Goal: Task Accomplishment & Management: Manage account settings

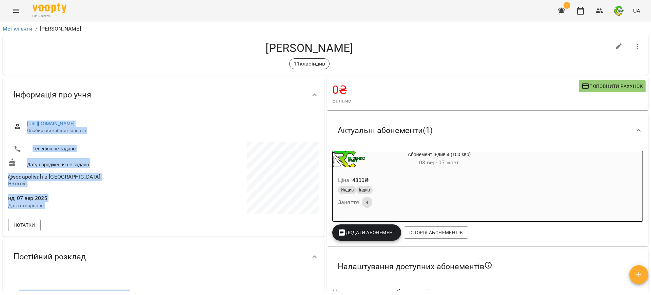
click at [465, 120] on div "Актуальні абонементи ( 1 )" at bounding box center [481, 130] width 298 height 21
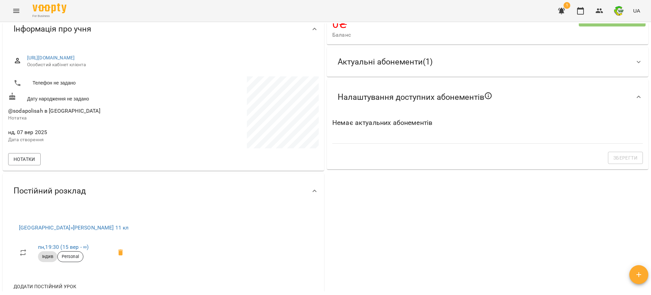
click at [480, 223] on div "0 ₴ Баланс Поповнити рахунок Актуальні абонементи ( 1 ) Абонемент Індив 4 (100 …" at bounding box center [488, 156] width 324 height 292
click at [412, 64] on span "Актуальні абонементи ( 1 )" at bounding box center [385, 62] width 95 height 11
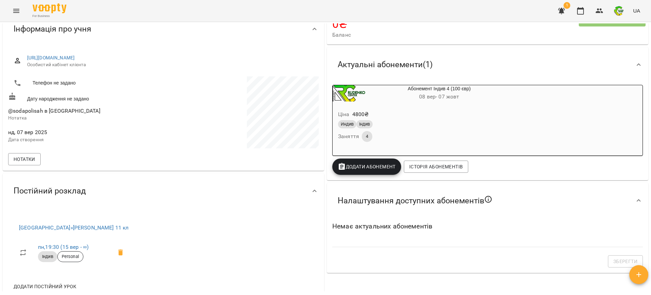
scroll to position [0, 0]
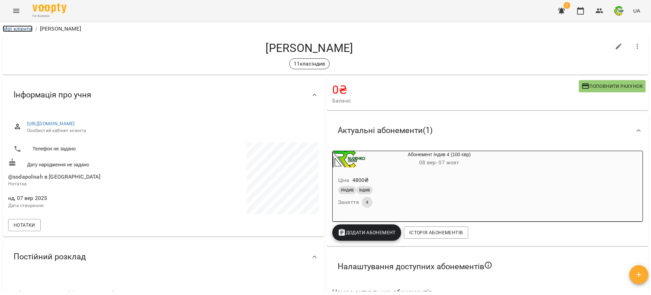
click at [22, 29] on link "Мої клієнти" at bounding box center [18, 28] width 30 height 6
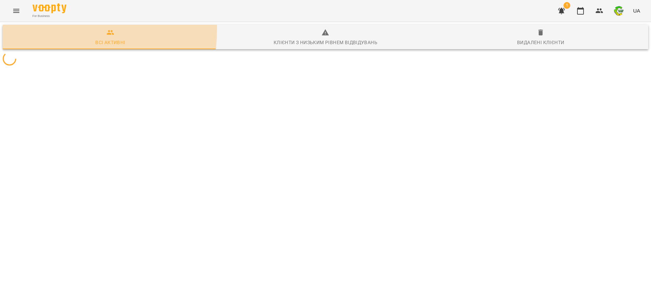
click at [22, 29] on span "Всі активні" at bounding box center [110, 37] width 207 height 18
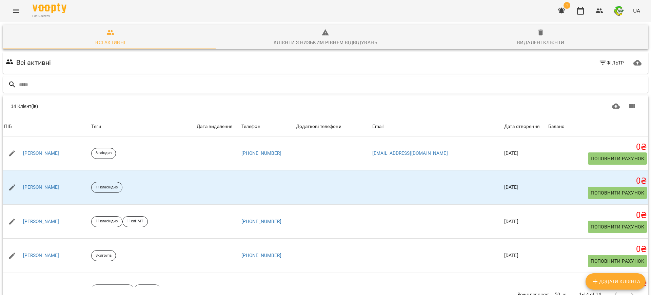
click at [222, 62] on div "Всі активні Фільтр" at bounding box center [325, 62] width 643 height 19
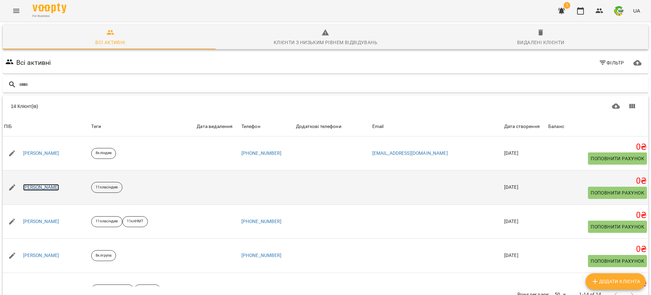
click at [48, 186] on link "[PERSON_NAME]" at bounding box center [41, 187] width 36 height 7
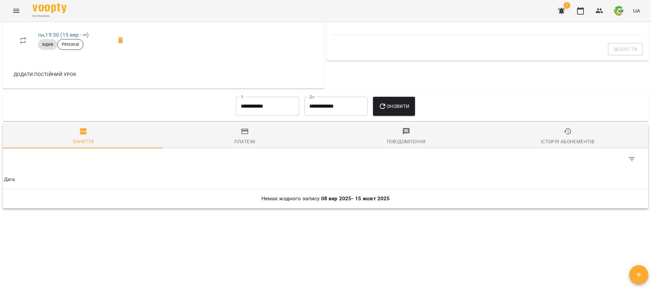
scroll to position [193, 0]
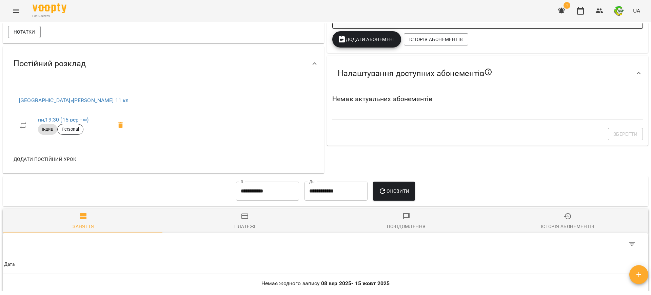
click at [390, 189] on span "Оновити" at bounding box center [393, 191] width 31 height 8
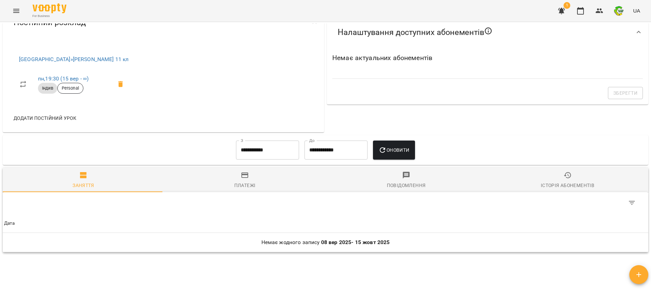
scroll to position [278, 0]
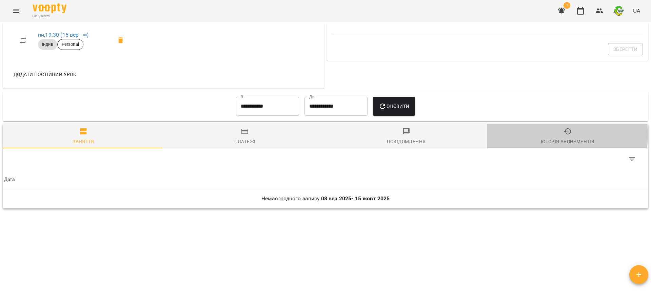
click at [553, 135] on span "Історія абонементів" at bounding box center [567, 136] width 153 height 18
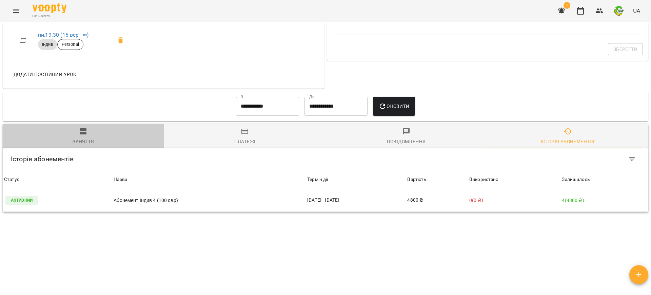
click at [91, 136] on span "Заняття" at bounding box center [83, 136] width 153 height 18
click at [91, 121] on div "**********" at bounding box center [326, 106] width 646 height 30
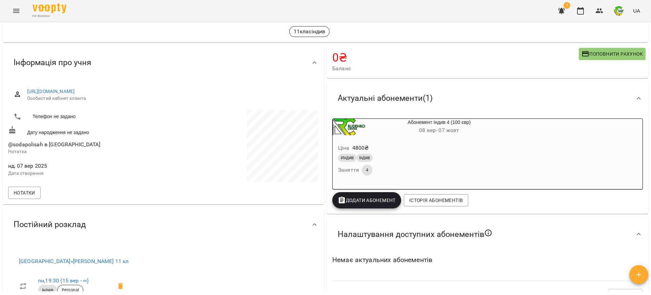
scroll to position [0, 0]
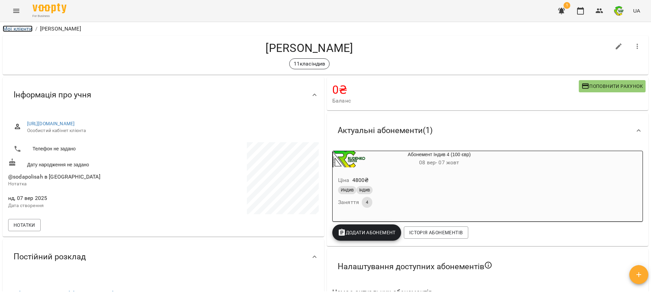
click at [14, 28] on link "Мої клієнти" at bounding box center [18, 28] width 30 height 6
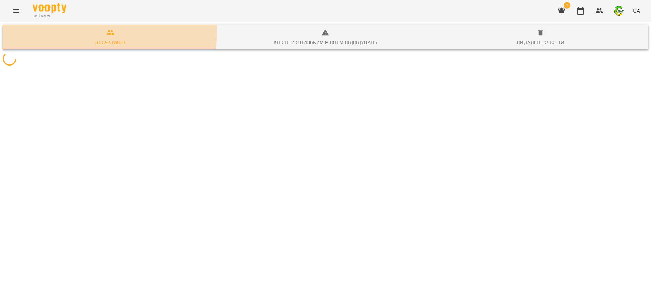
click at [14, 28] on span "Всі активні" at bounding box center [110, 37] width 207 height 18
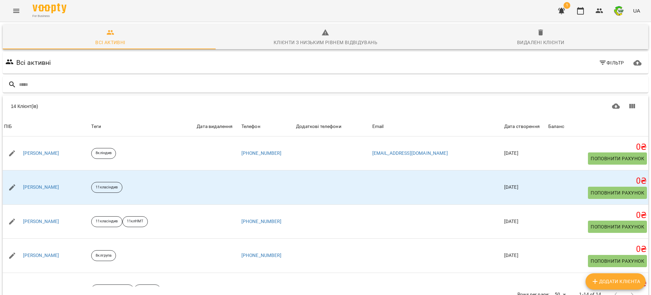
click at [15, 11] on icon "Menu" at bounding box center [16, 11] width 6 height 4
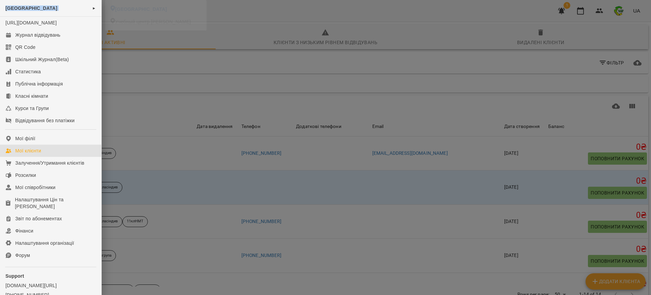
click at [15, 11] on div "Rudenko CENTER ►" at bounding box center [50, 8] width 101 height 17
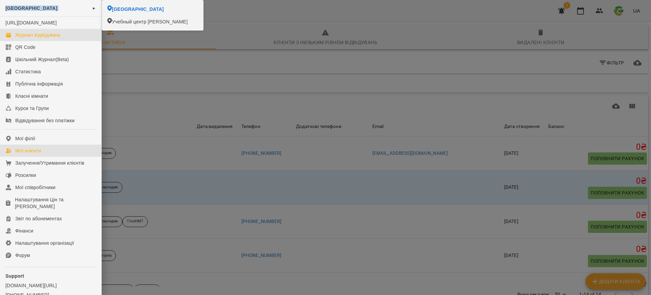
click at [32, 41] on link "Журнал відвідувань" at bounding box center [50, 35] width 101 height 12
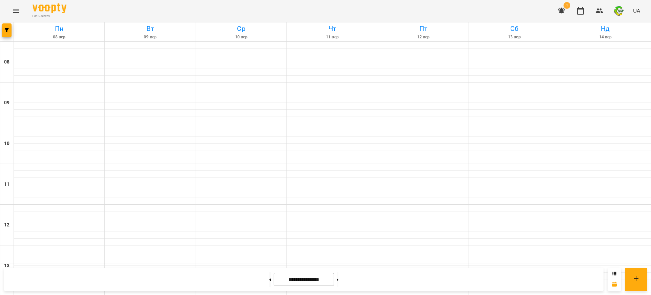
scroll to position [347, 0]
click at [338, 277] on button at bounding box center [338, 279] width 2 height 15
click at [270, 279] on icon at bounding box center [271, 279] width 2 height 2
type input "**********"
